Goal: Task Accomplishment & Management: Manage account settings

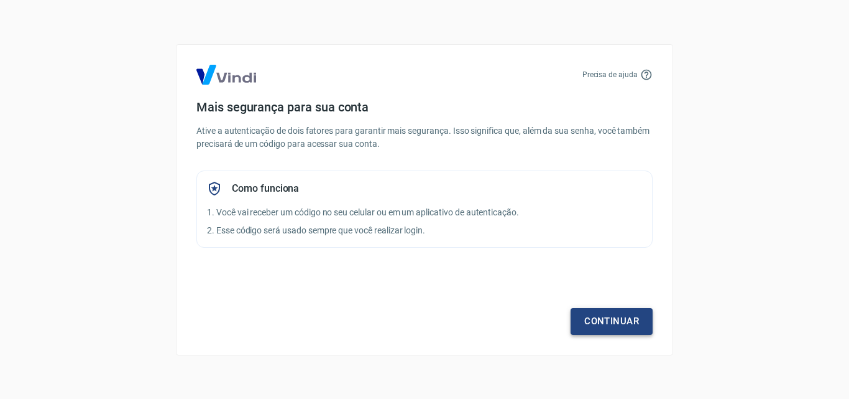
click at [616, 323] on link "Continuar" at bounding box center [612, 321] width 82 height 26
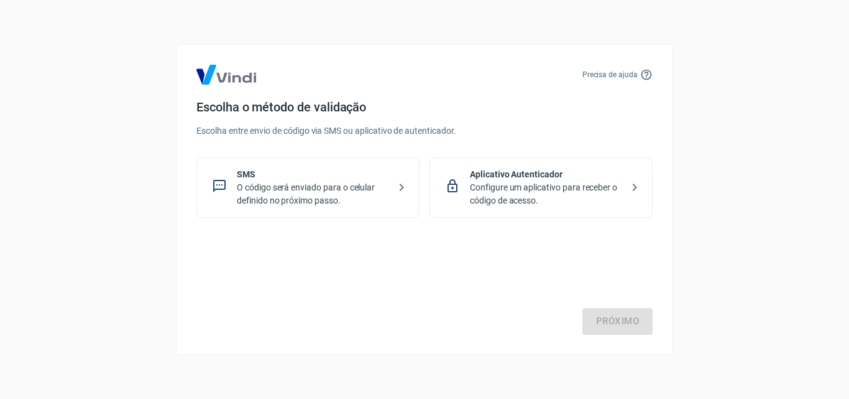
click at [369, 188] on p "O código será enviado para o celular definido no próximo passo." at bounding box center [313, 194] width 152 height 26
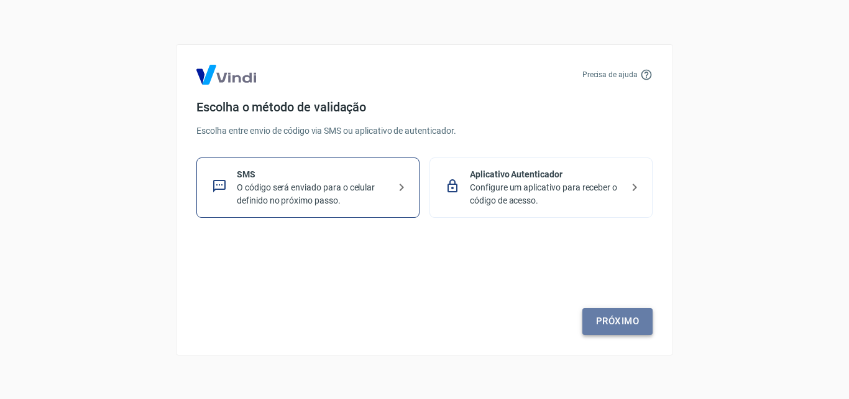
click at [620, 316] on link "Próximo" at bounding box center [618, 321] width 70 height 26
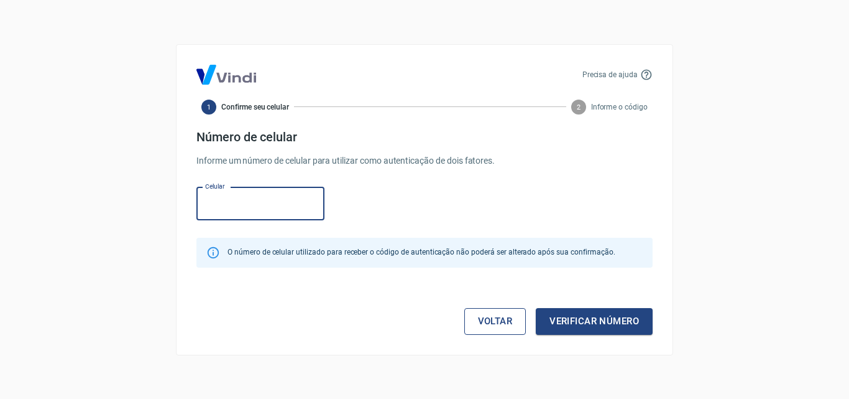
click at [489, 321] on link "Voltar" at bounding box center [495, 321] width 62 height 26
click at [499, 325] on link "Voltar" at bounding box center [495, 321] width 62 height 26
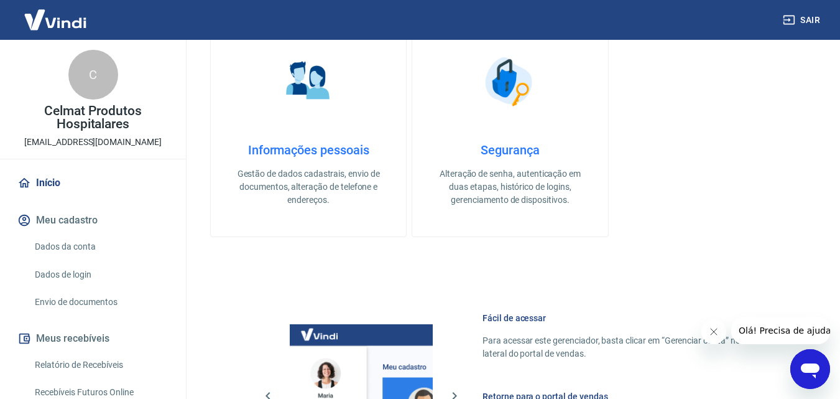
scroll to position [435, 0]
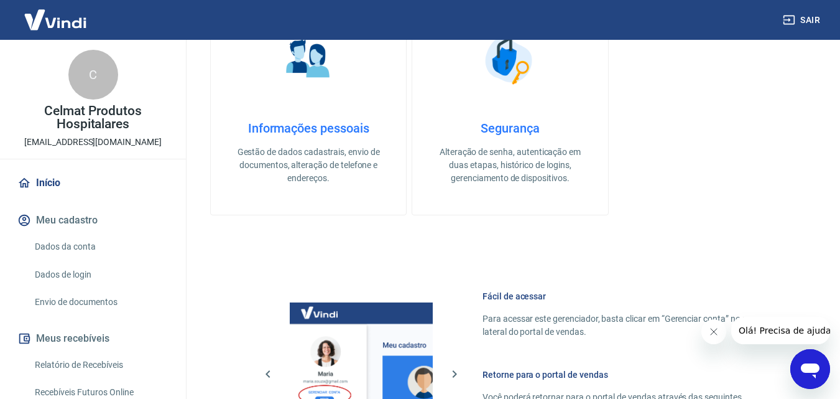
click at [50, 246] on link "Dados da conta" at bounding box center [100, 246] width 141 height 25
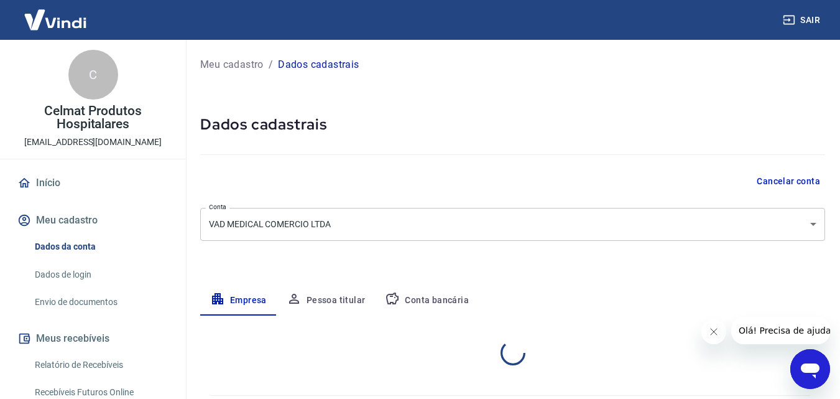
select select "SP"
select select "business"
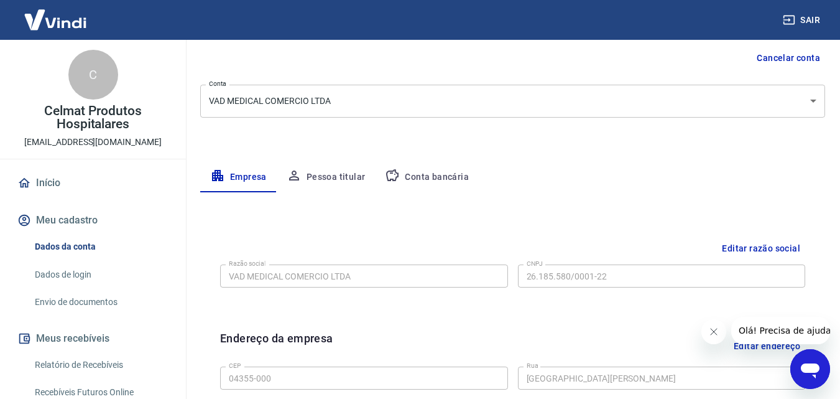
scroll to position [124, 0]
